Goal: Task Accomplishment & Management: Manage account settings

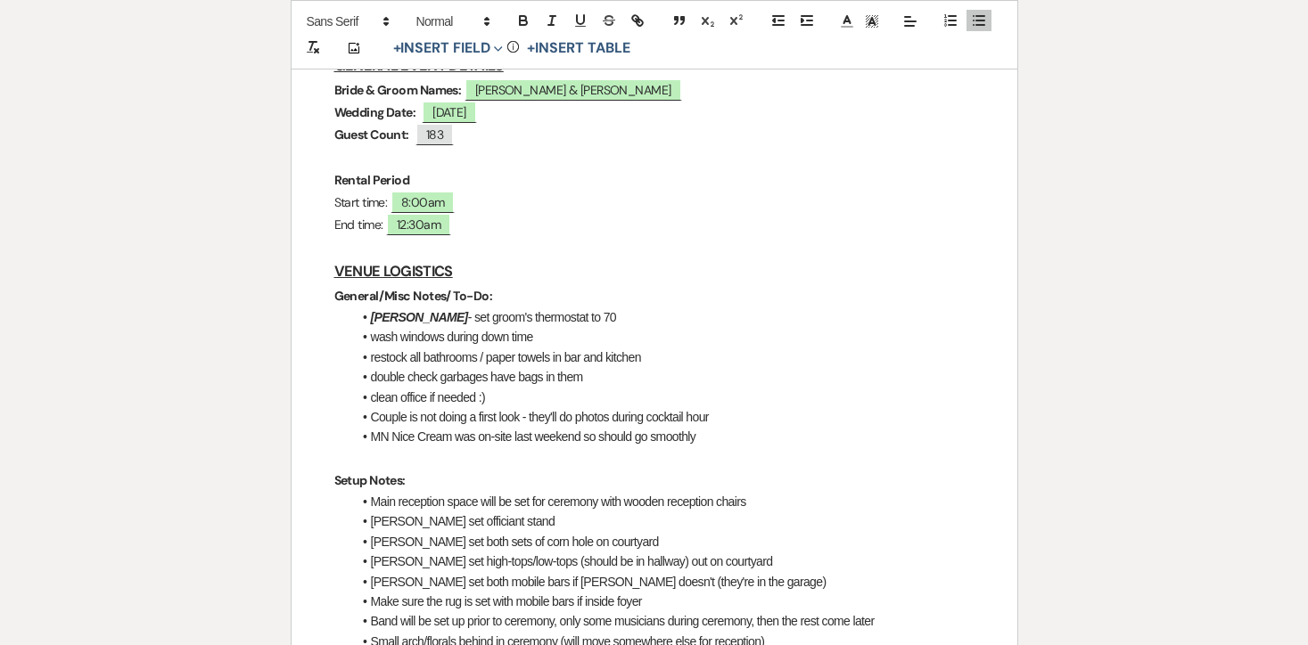
scroll to position [488, 0]
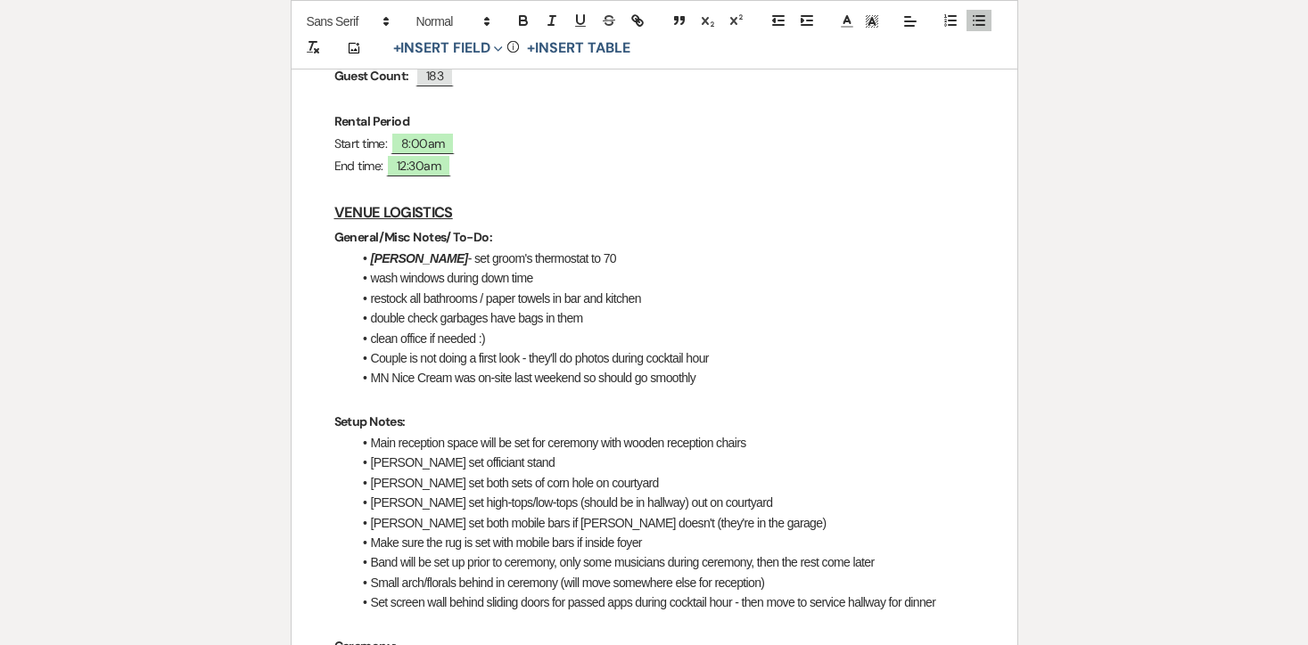
click at [611, 268] on li "wash windows during down time" at bounding box center [663, 278] width 622 height 20
click at [570, 249] on li "[PERSON_NAME] - set groom's thermostat to 70" at bounding box center [663, 259] width 622 height 20
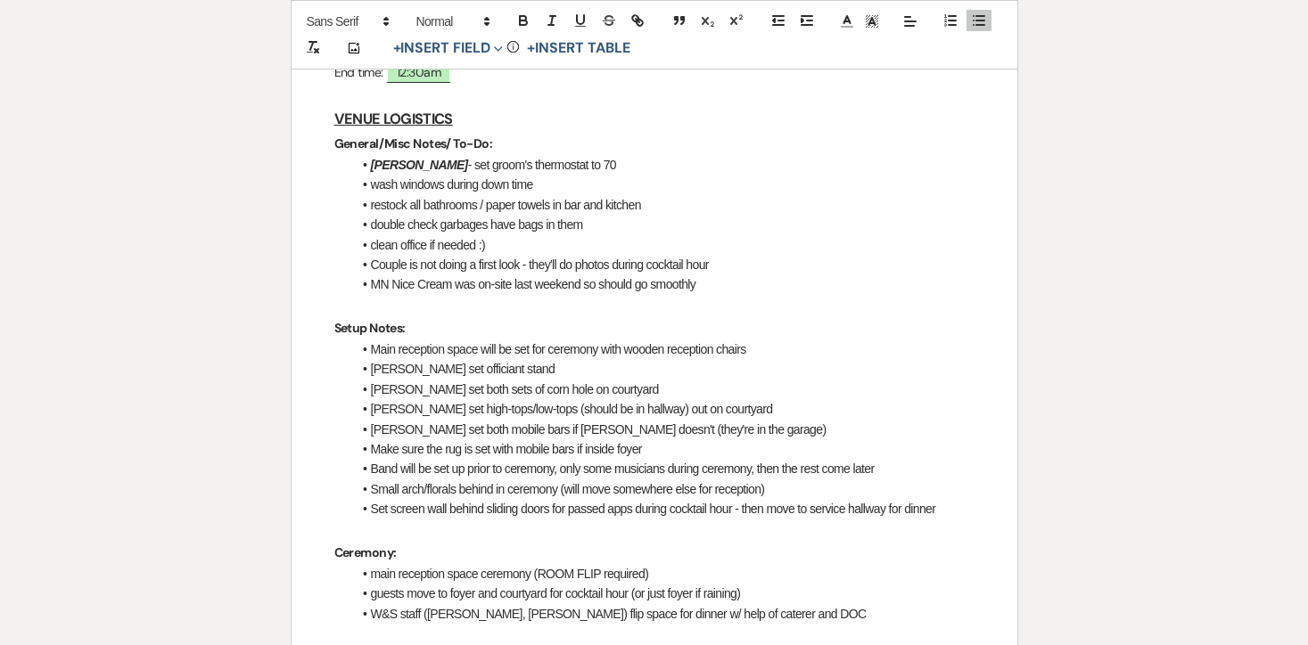
scroll to position [584, 0]
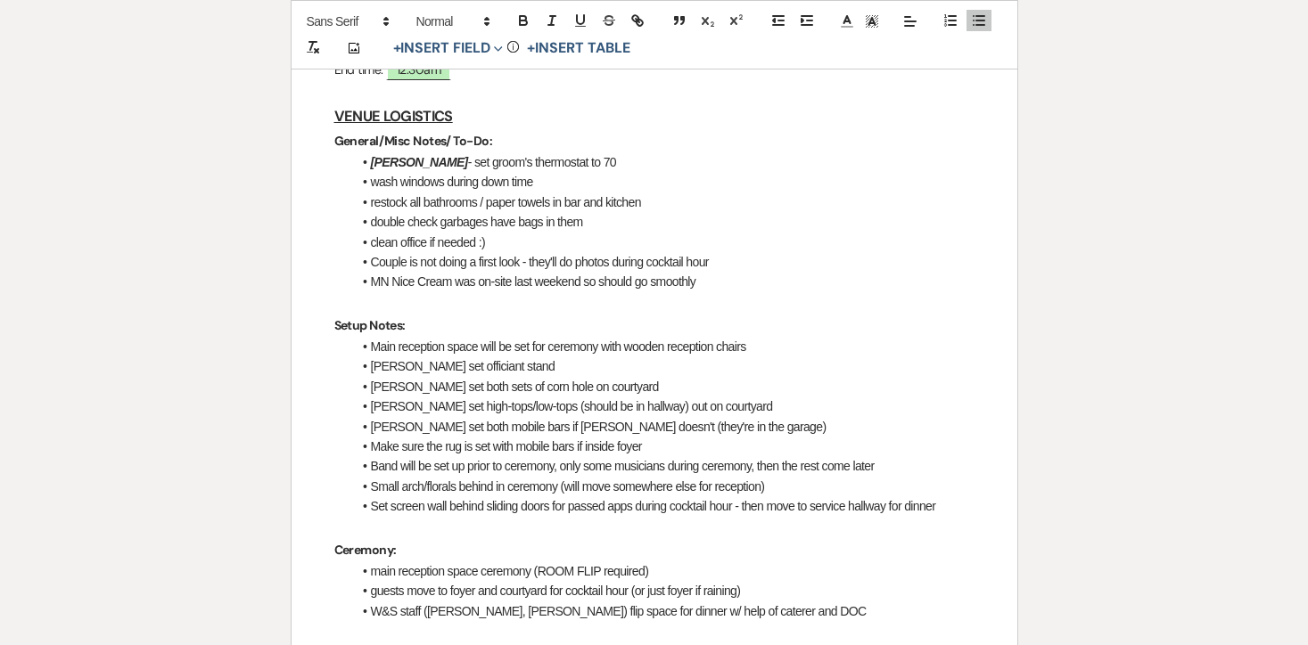
click at [519, 337] on li "Main reception space will be set for ceremony with wooden reception chairs" at bounding box center [663, 347] width 622 height 20
click at [652, 357] on li "[PERSON_NAME] set officiant stand" at bounding box center [663, 367] width 622 height 20
click at [779, 337] on li "Main reception space will be set for ceremony with wooden reception chairs" at bounding box center [663, 347] width 622 height 20
click at [501, 337] on li "Main reception space will be set for ceremony with wooden reception chairs" at bounding box center [663, 347] width 622 height 20
click at [496, 357] on li "[PERSON_NAME] set officiant stand" at bounding box center [663, 367] width 622 height 20
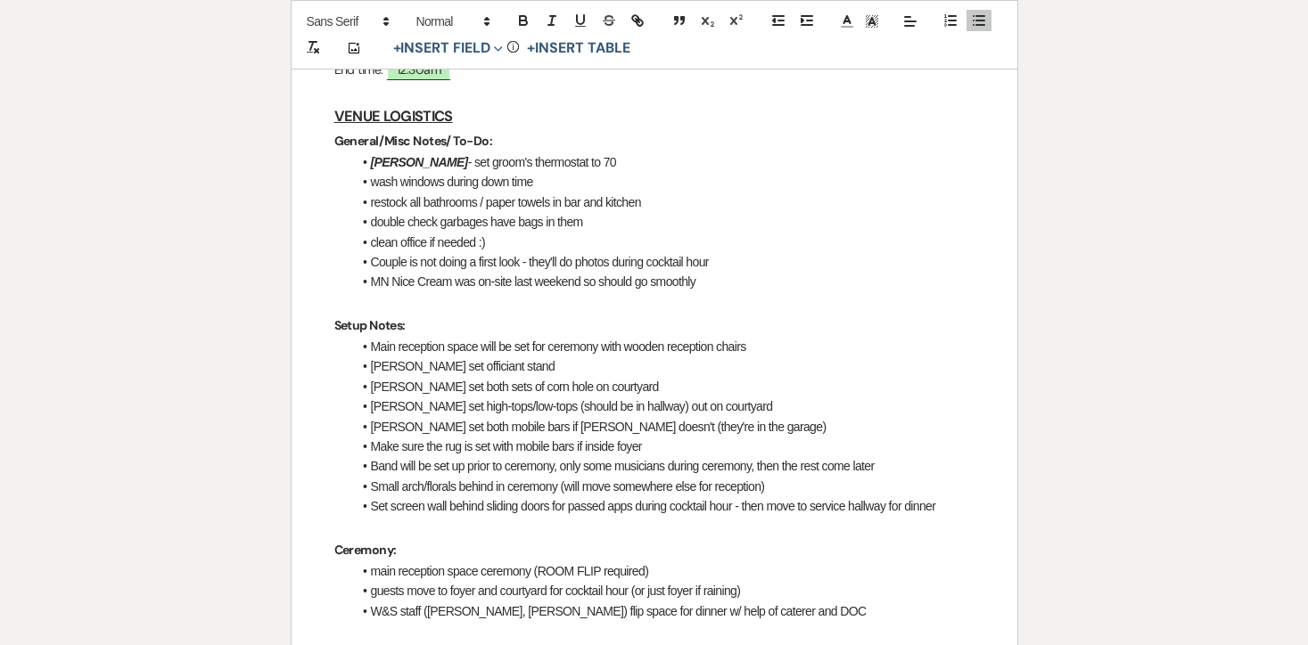
click at [533, 377] on li "[PERSON_NAME] set both sets of corn hole on courtyard" at bounding box center [663, 387] width 622 height 20
click at [555, 397] on li "[PERSON_NAME] set high-tops/low-tops (should be in hallway) out on courtyard" at bounding box center [663, 407] width 622 height 20
click at [626, 377] on li "[PERSON_NAME] set both sets of corn hole on courtyard" at bounding box center [663, 387] width 622 height 20
